Goal: Entertainment & Leisure: Consume media (video, audio)

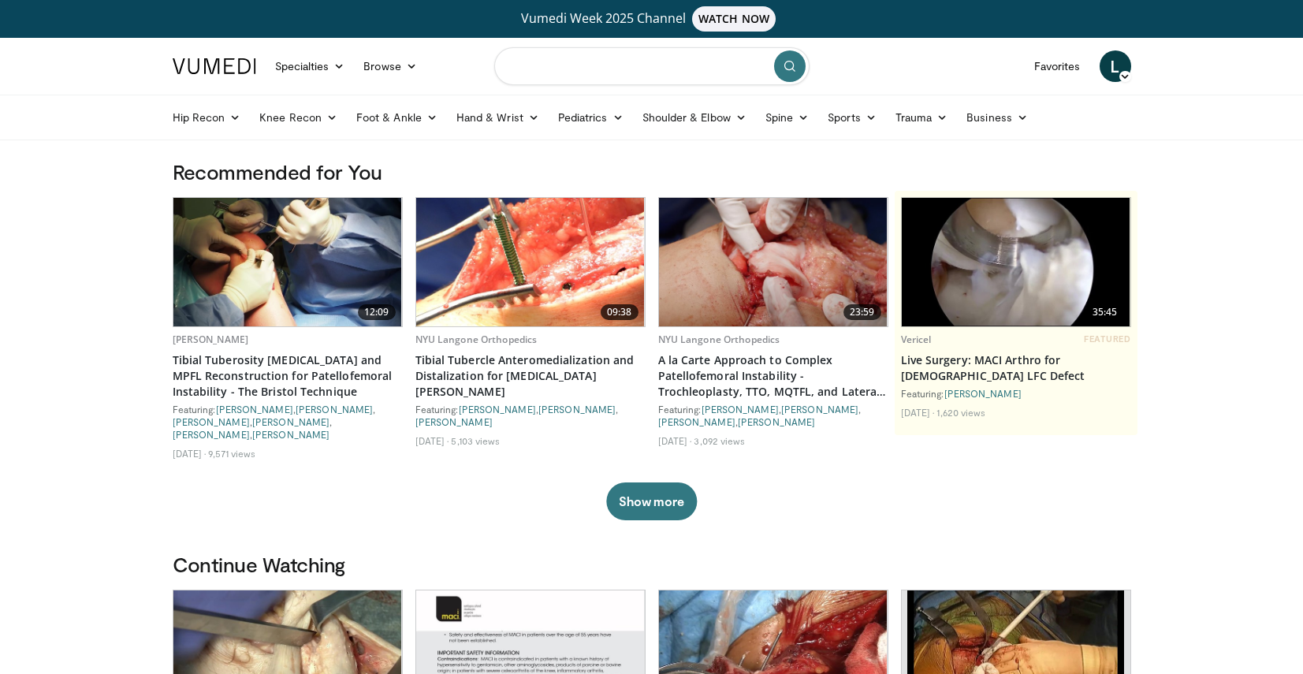
click at [694, 80] on input "Search topics, interventions" at bounding box center [651, 66] width 315 height 38
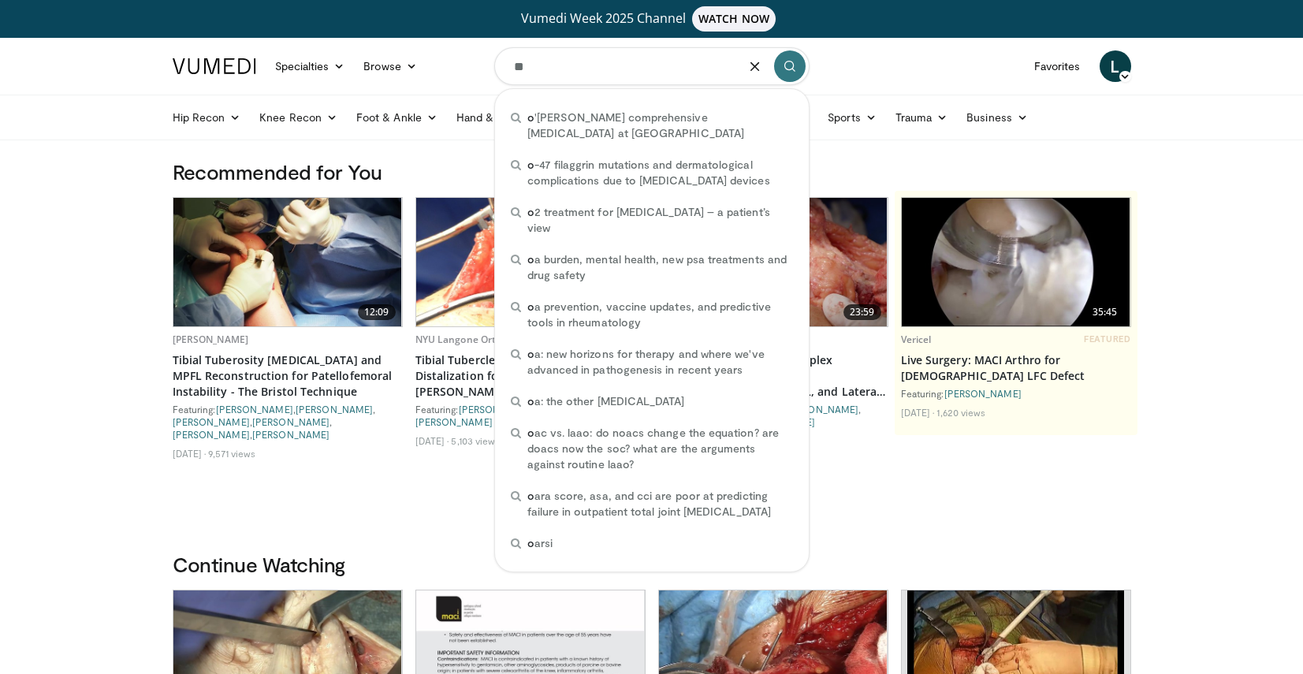
type input "*"
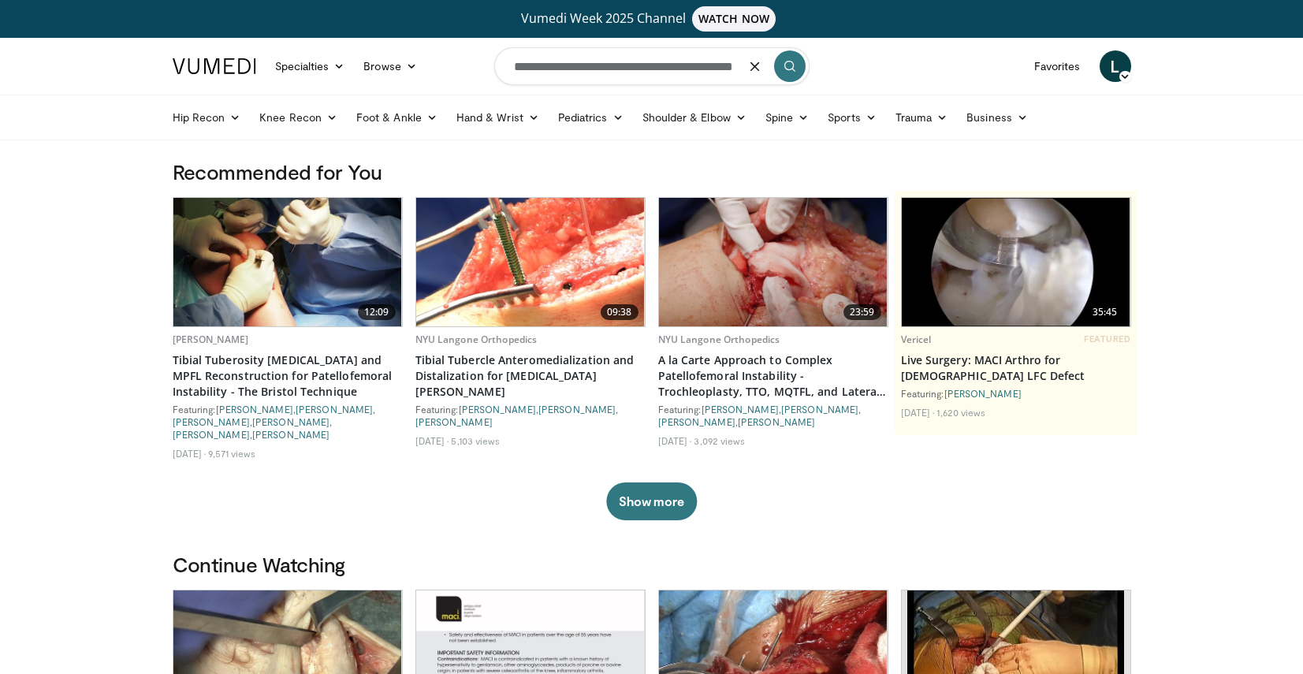
type input "**********"
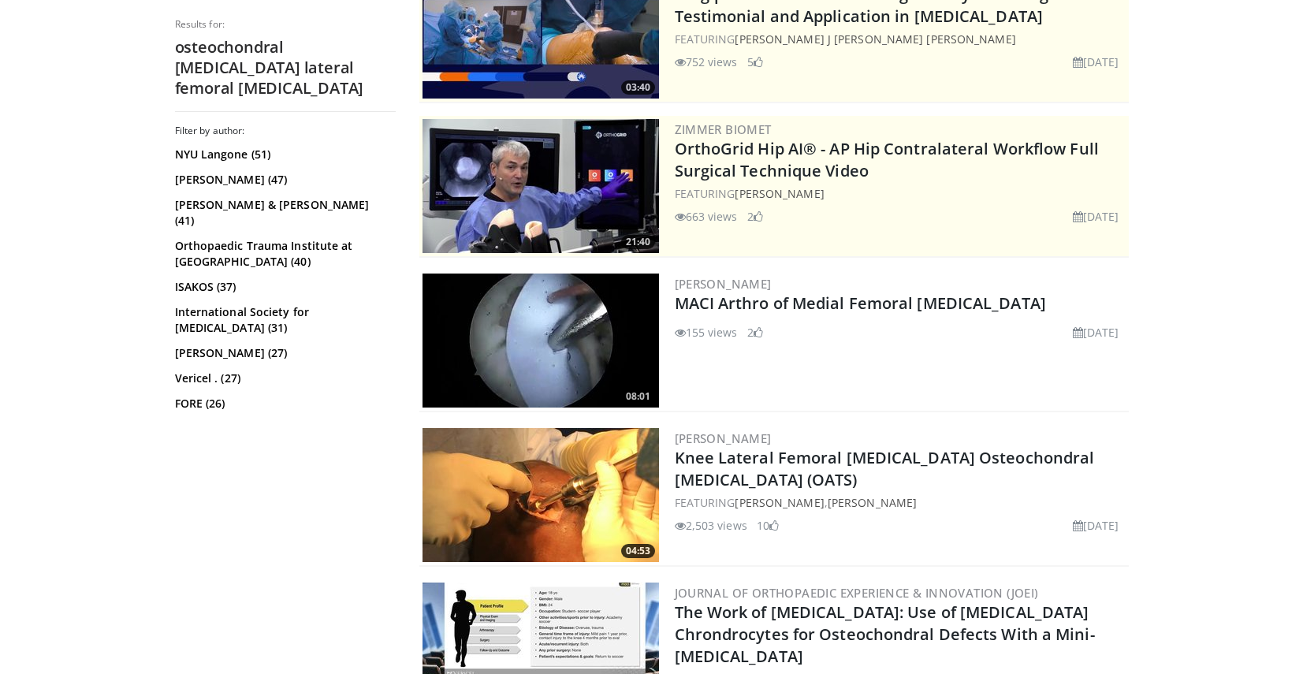
scroll to position [374, 0]
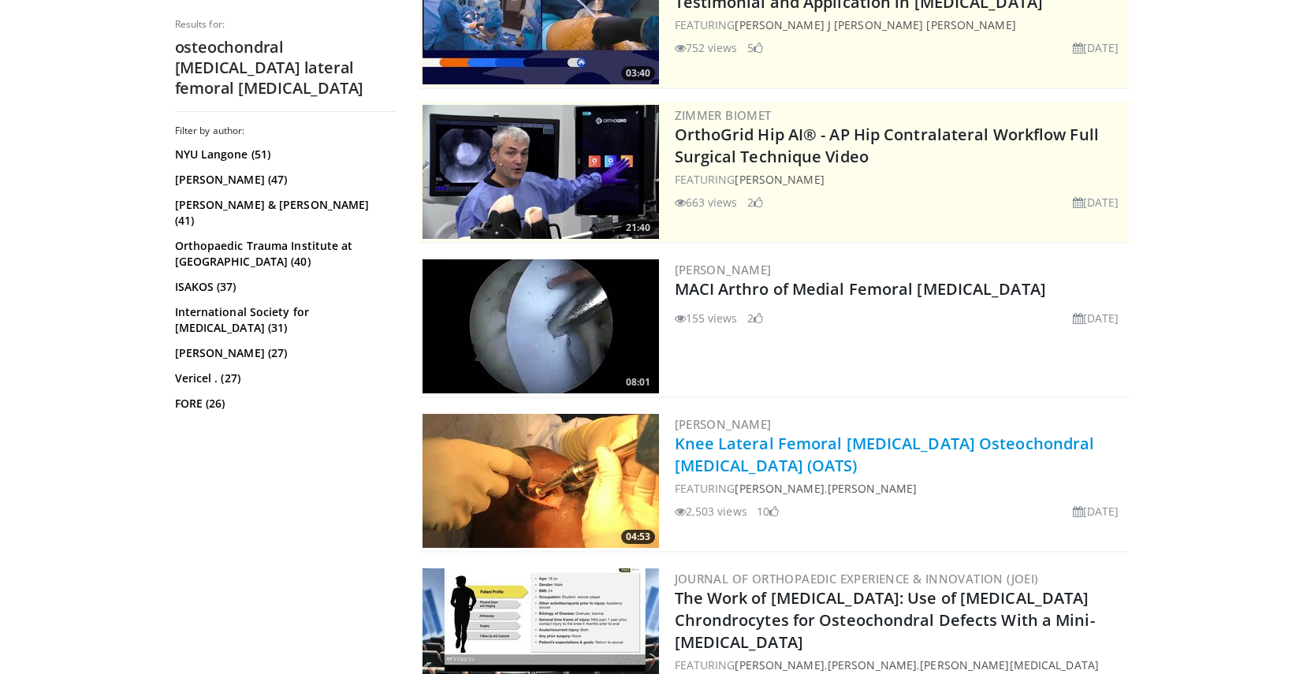
click at [841, 447] on link "Knee Lateral Femoral [MEDICAL_DATA] Osteochondral [MEDICAL_DATA] (OATS)" at bounding box center [885, 454] width 420 height 43
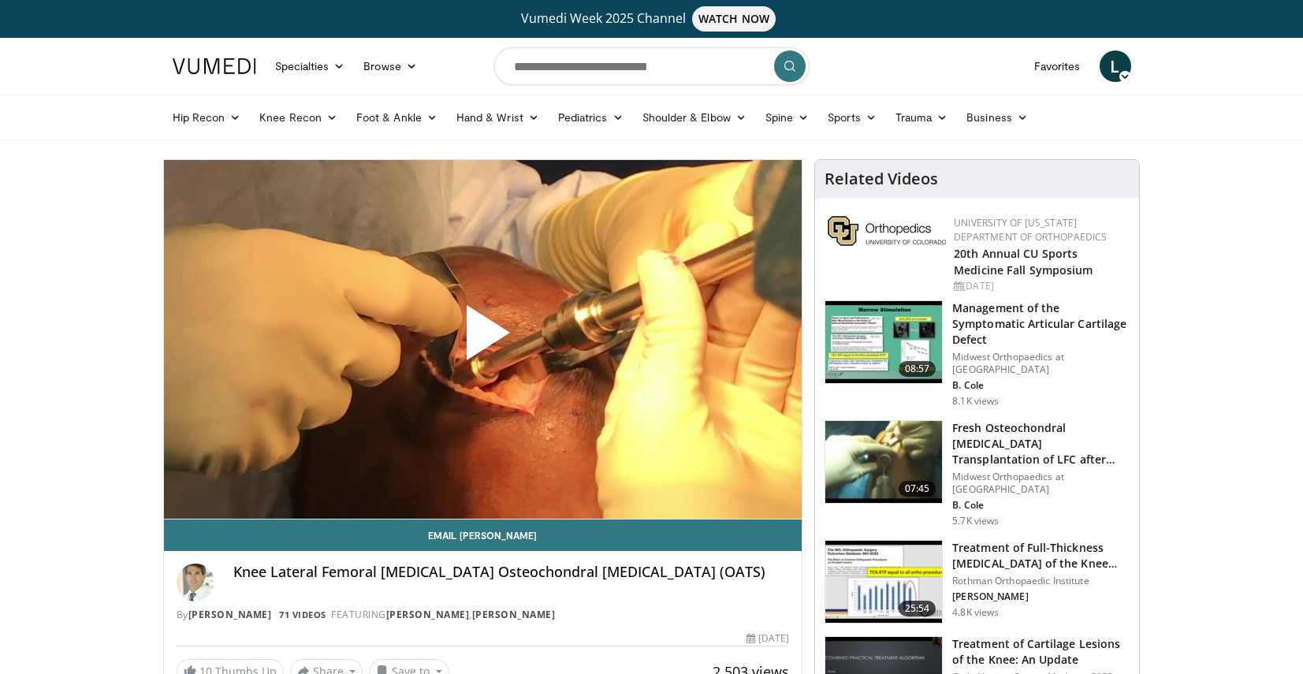
click at [482, 339] on span "Video Player" at bounding box center [482, 339] width 0 height 0
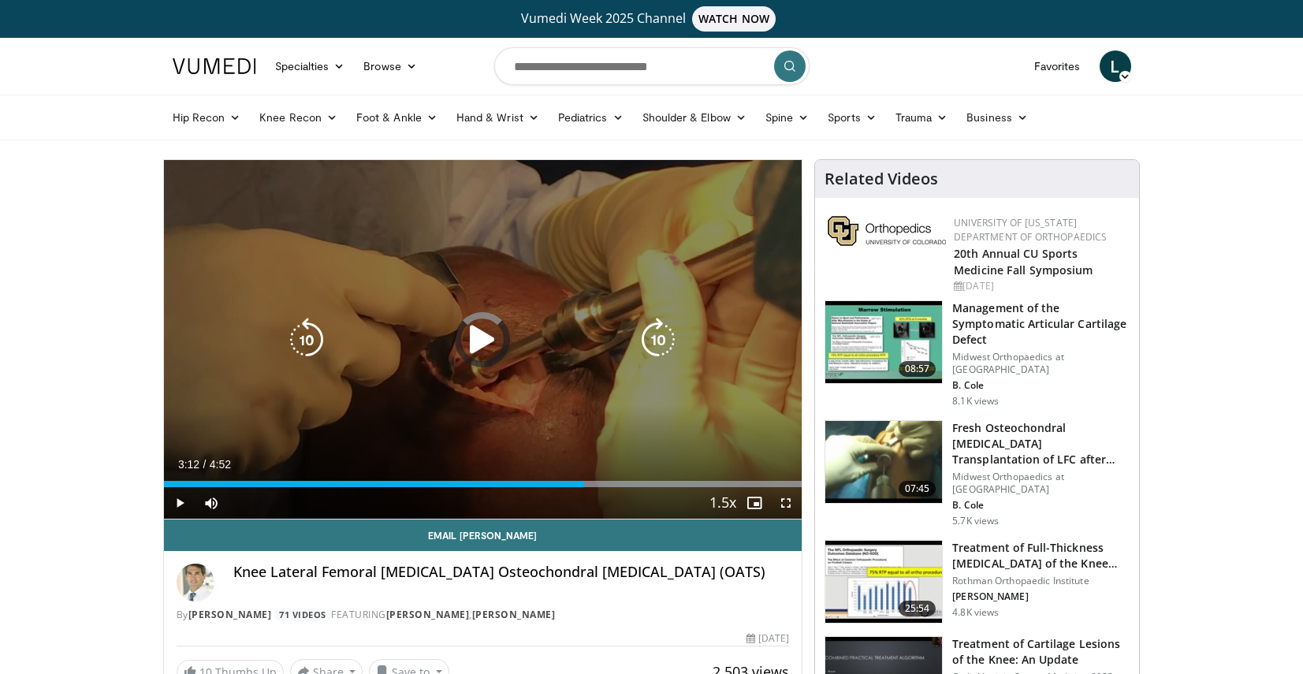
drag, startPoint x: 582, startPoint y: 473, endPoint x: 586, endPoint y: 486, distance: 14.0
click at [590, 486] on div "Loaded : 99.97% 3:12 3:12" at bounding box center [483, 479] width 638 height 15
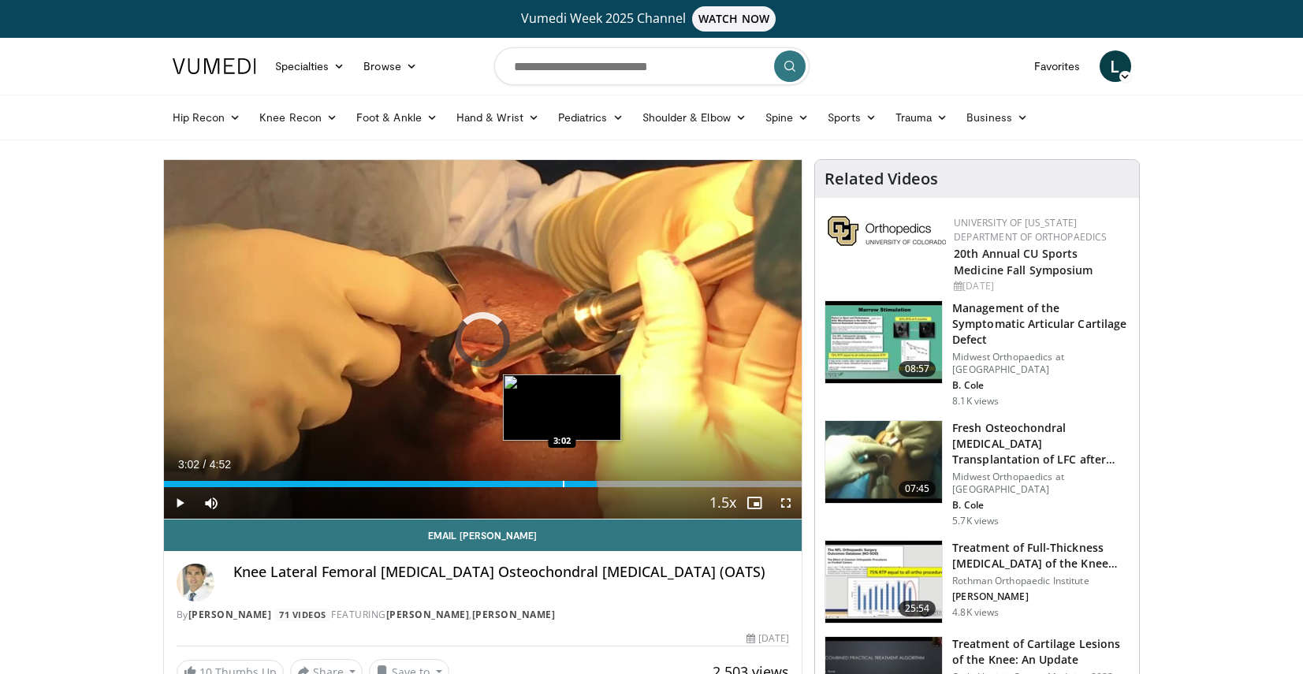
click at [563, 485] on div "Progress Bar" at bounding box center [564, 484] width 2 height 6
